Goal: Task Accomplishment & Management: Manage account settings

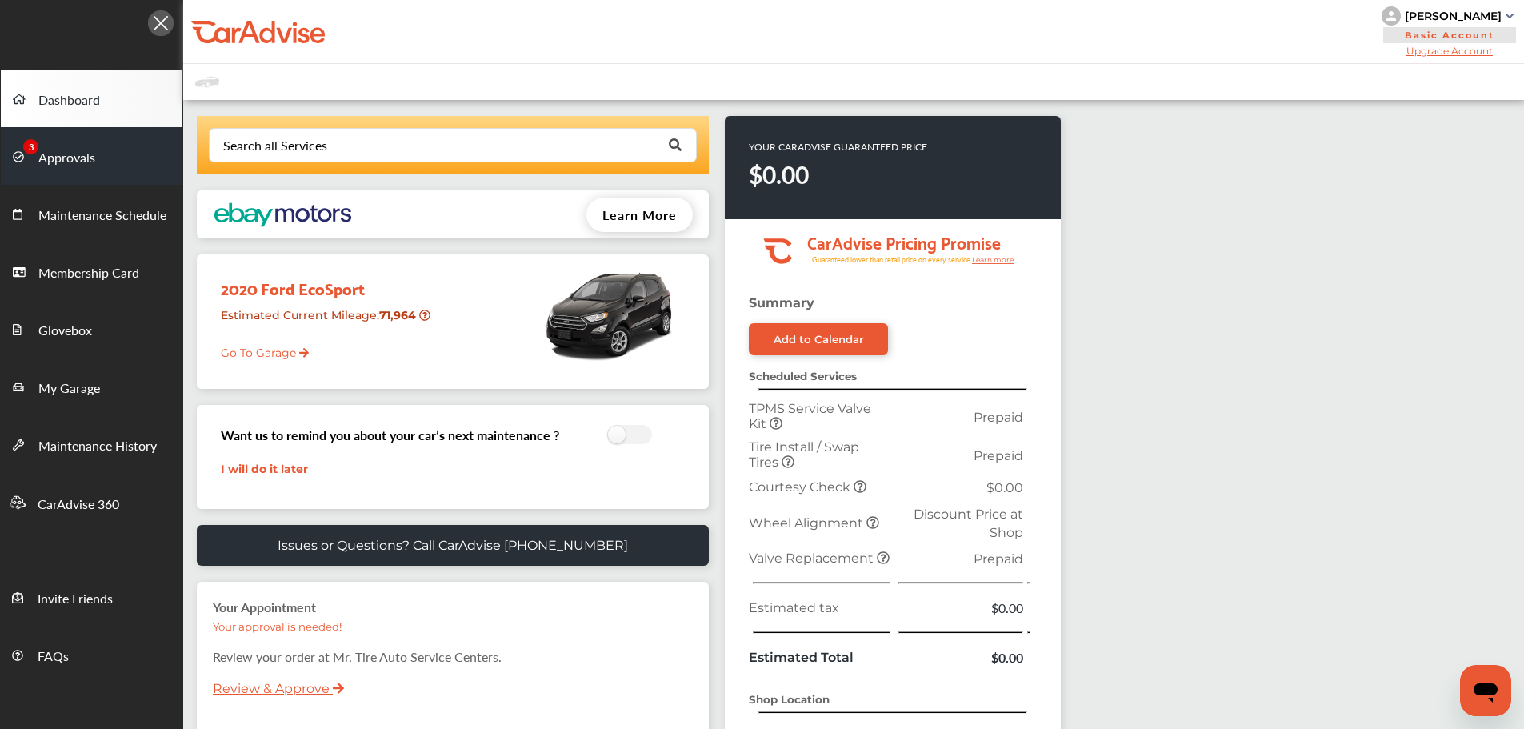
drag, startPoint x: 50, startPoint y: 162, endPoint x: 64, endPoint y: 162, distance: 14.4
click at [50, 162] on span "Approvals" at bounding box center [66, 158] width 57 height 21
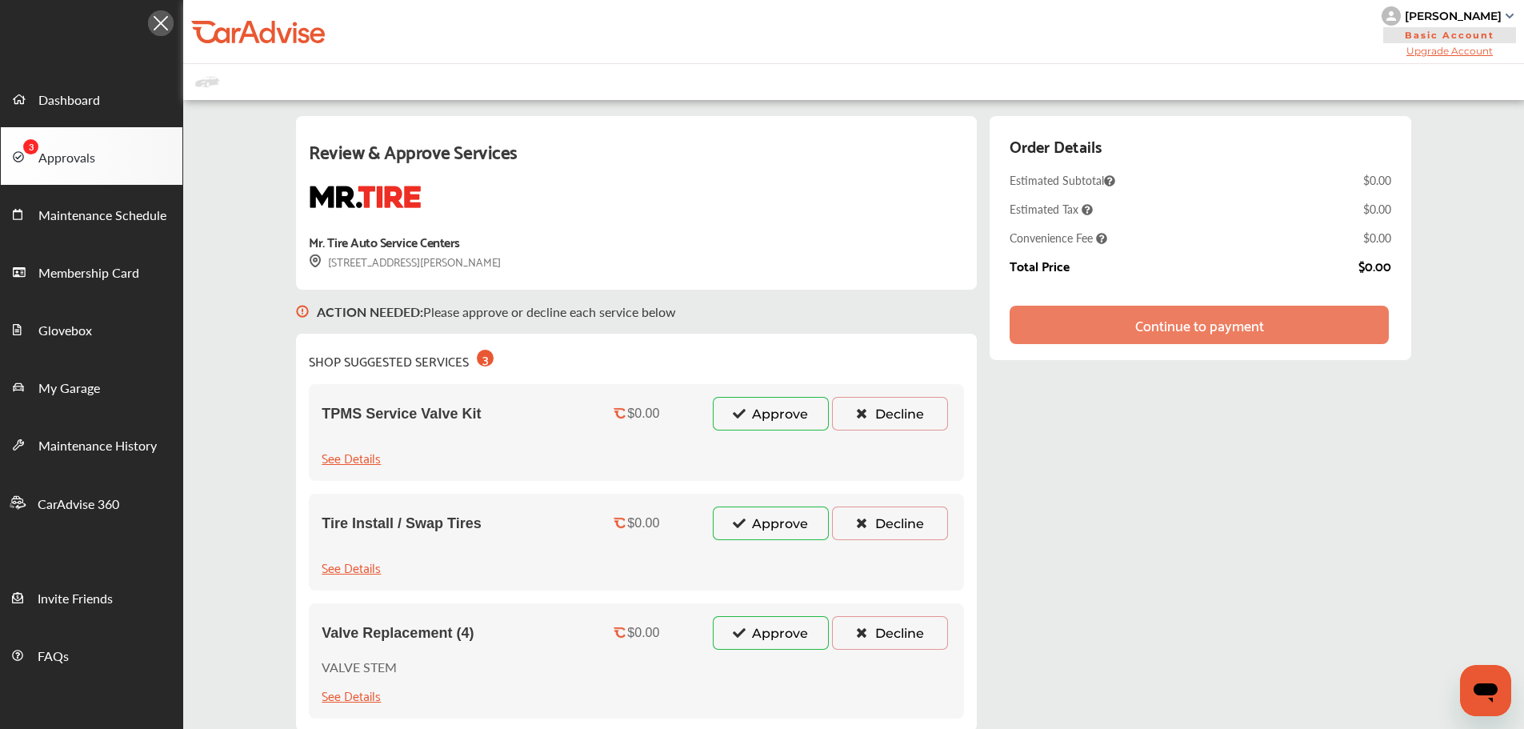
click at [725, 421] on button "Approve" at bounding box center [771, 414] width 116 height 34
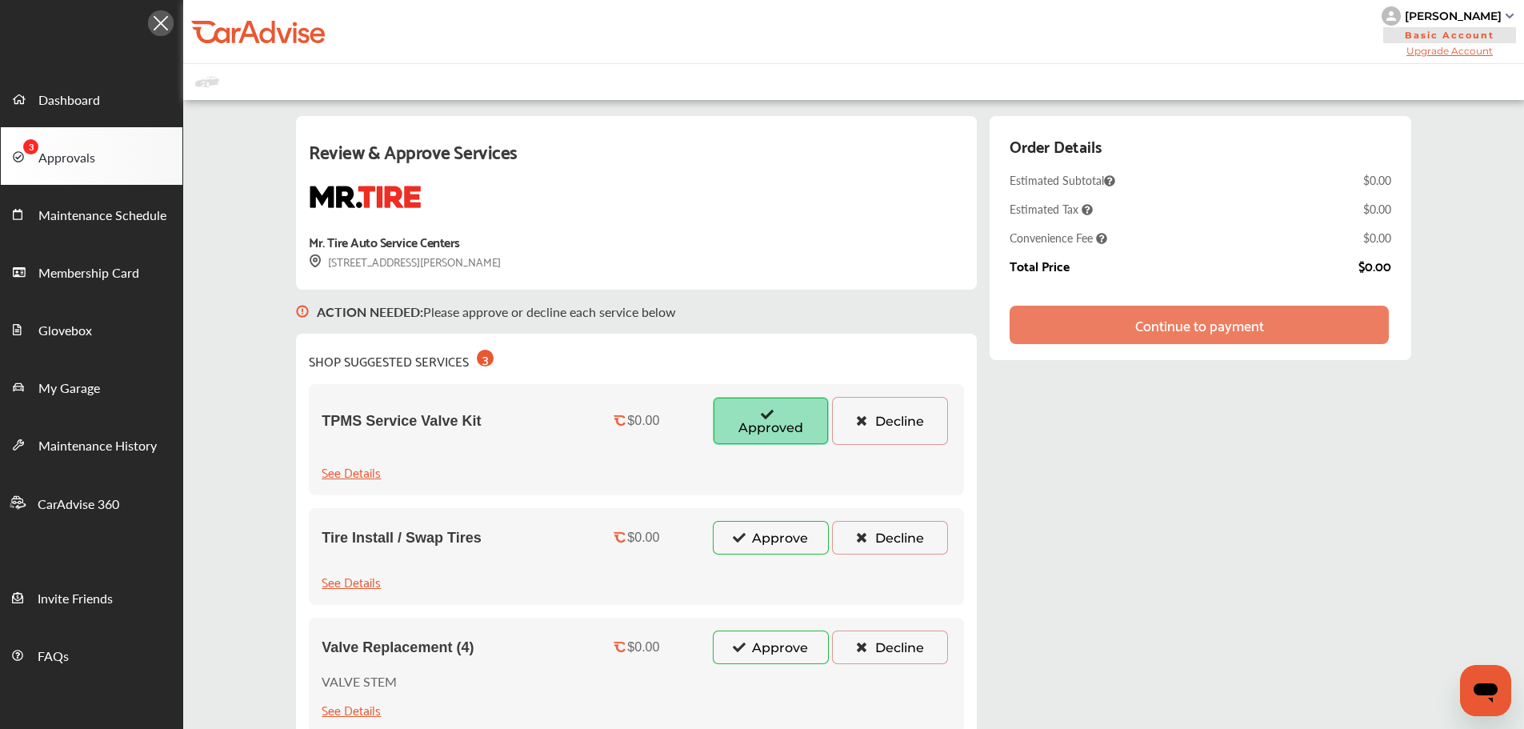
click at [778, 542] on button "Approve" at bounding box center [771, 538] width 116 height 34
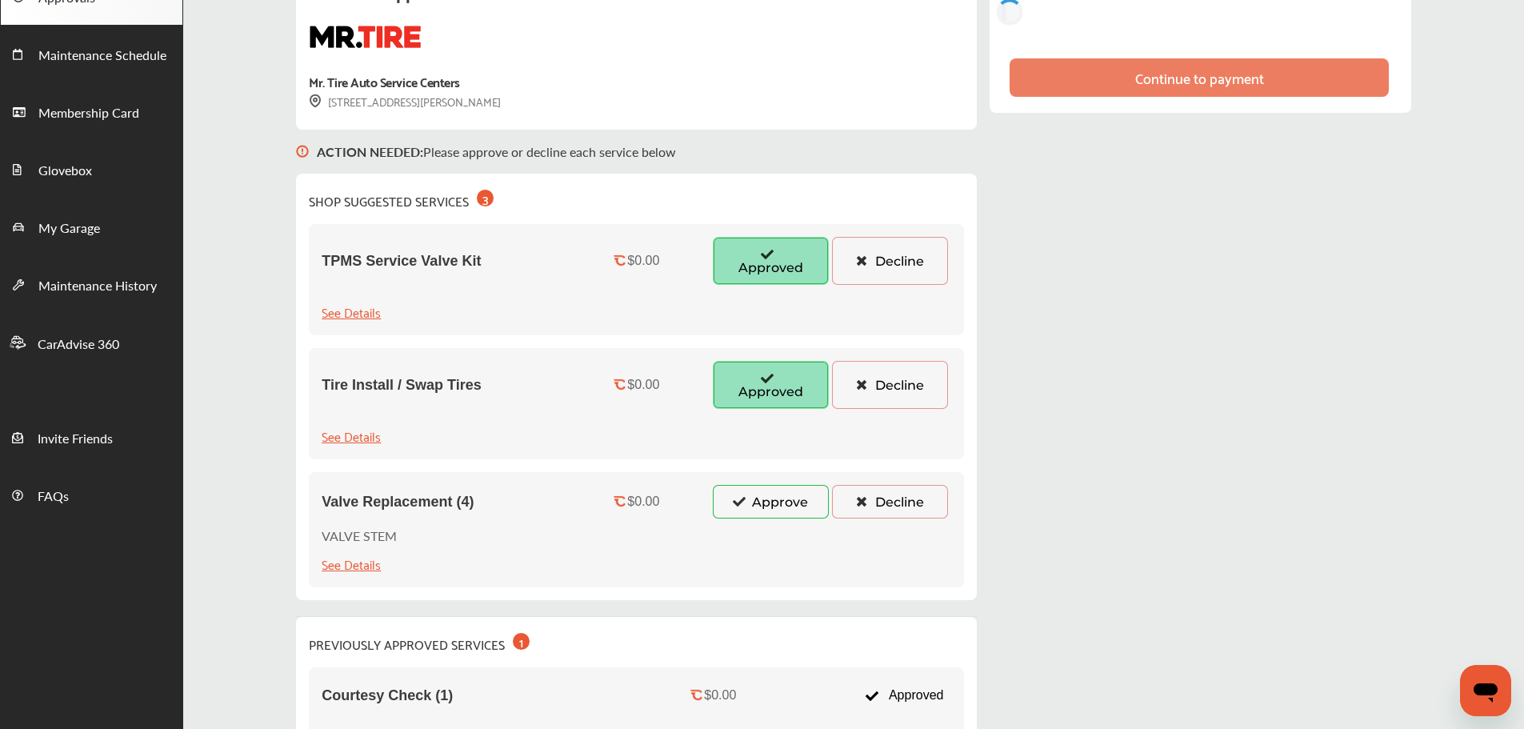
click at [774, 514] on button "Approve" at bounding box center [771, 502] width 116 height 34
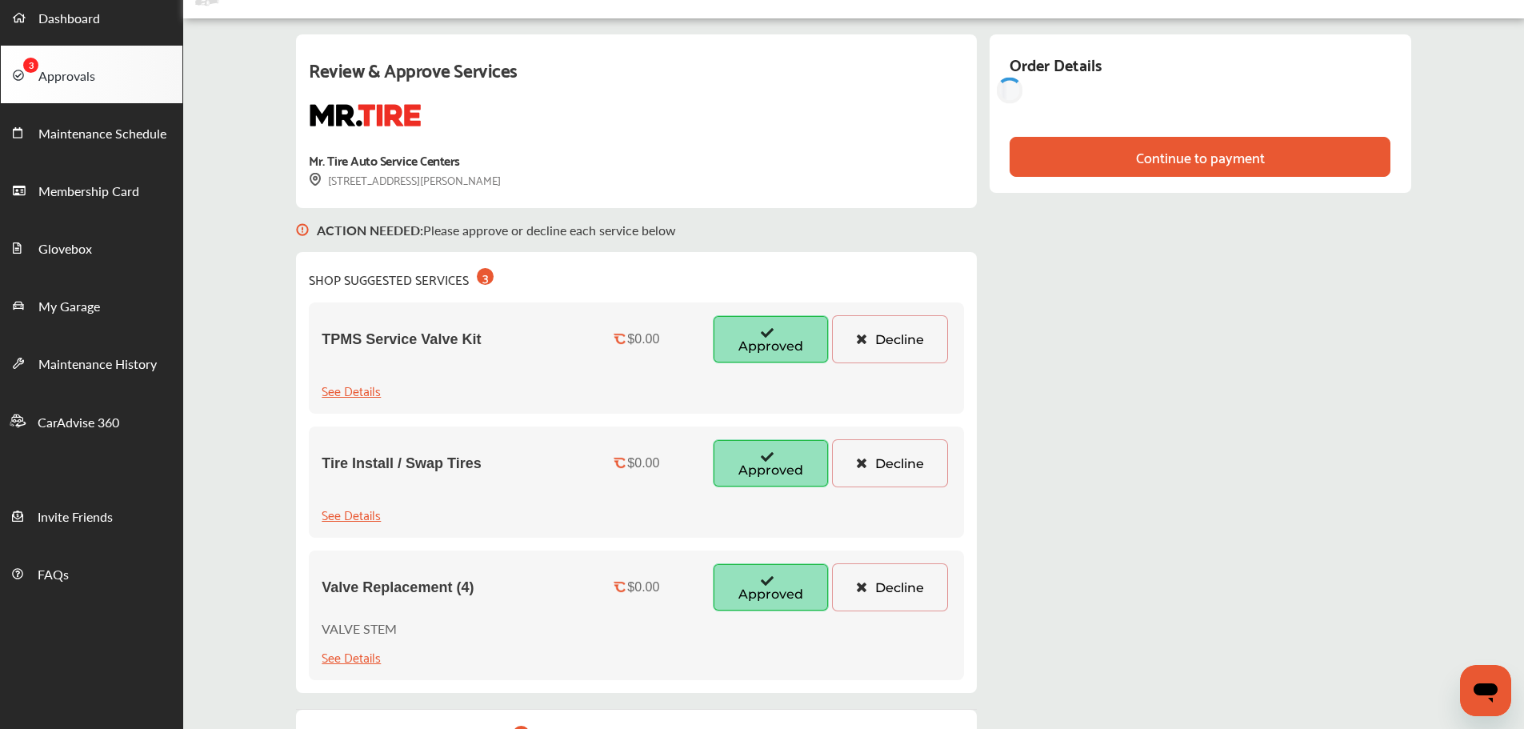
scroll to position [80, 0]
